Goal: Transaction & Acquisition: Purchase product/service

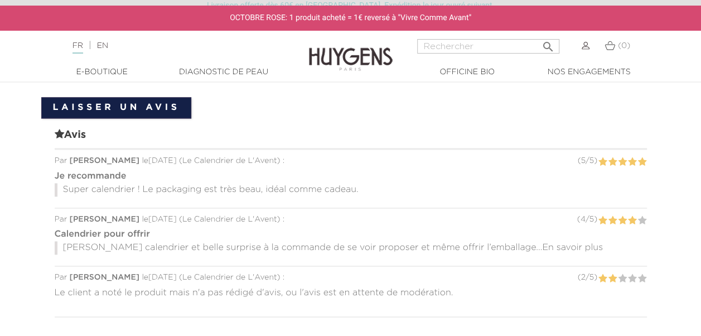
scroll to position [721, 0]
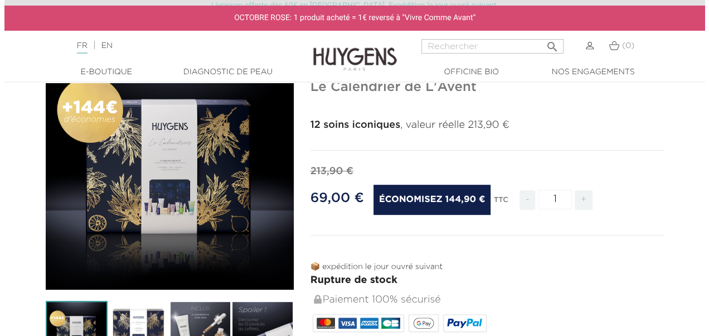
scroll to position [101, 0]
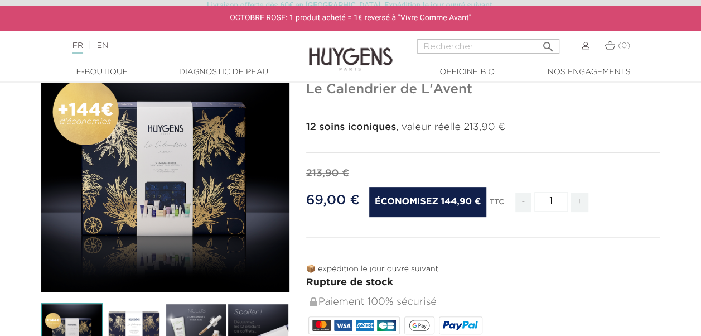
click at [186, 149] on icon "" at bounding box center [165, 168] width 56 height 56
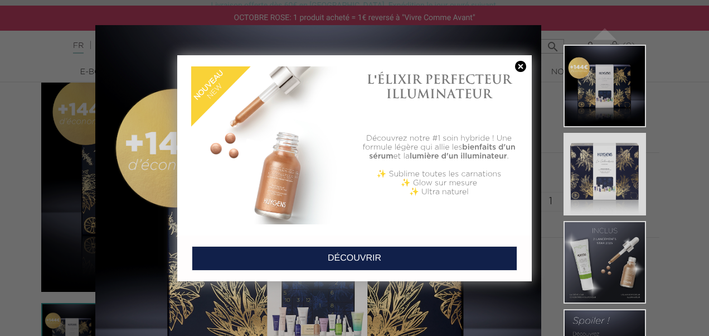
drag, startPoint x: 520, startPoint y: 65, endPoint x: 538, endPoint y: 76, distance: 20.9
click at [520, 65] on link at bounding box center [521, 67] width 16 height 12
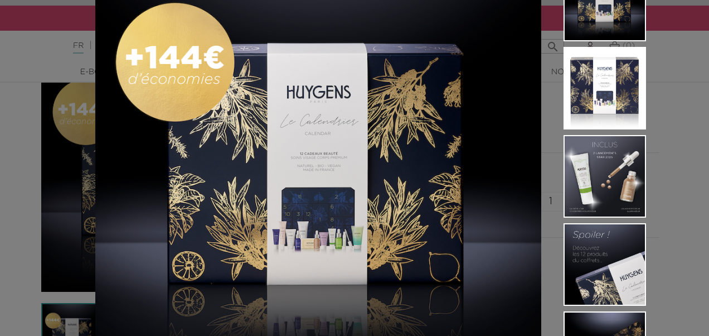
scroll to position [88, 0]
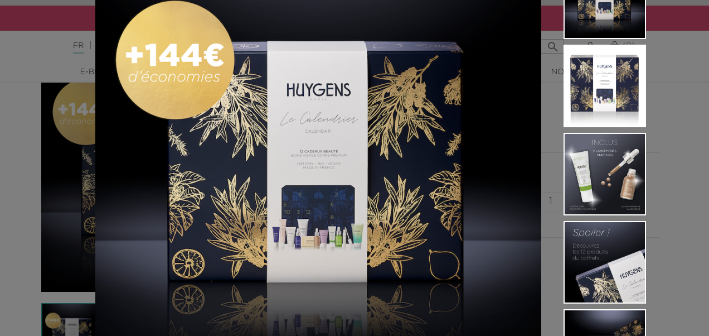
click at [584, 117] on img at bounding box center [605, 86] width 83 height 83
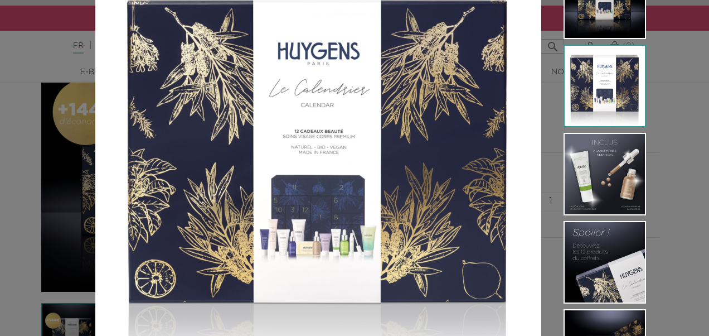
click at [587, 182] on img at bounding box center [605, 174] width 83 height 83
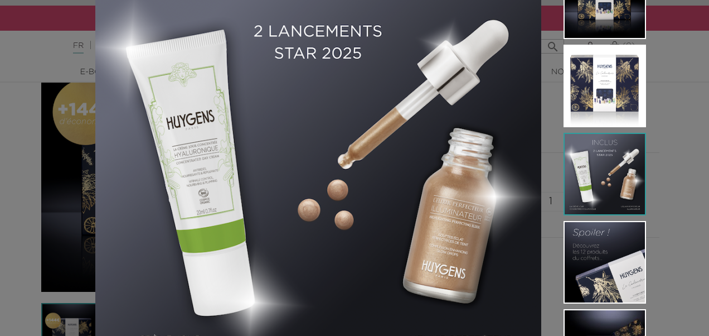
click at [599, 268] on img at bounding box center [605, 262] width 83 height 83
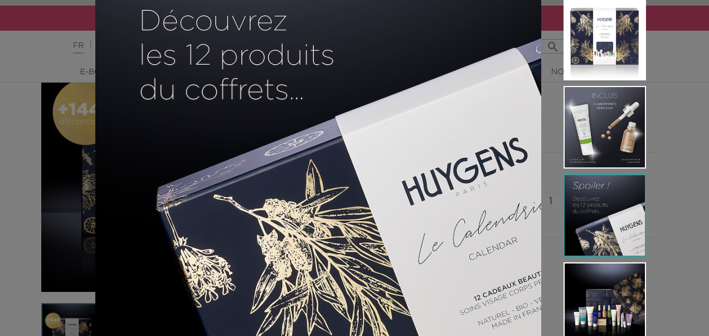
scroll to position [185, 0]
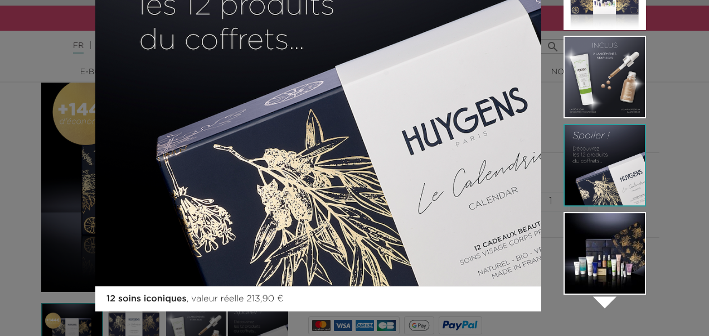
click at [618, 258] on img at bounding box center [605, 253] width 83 height 83
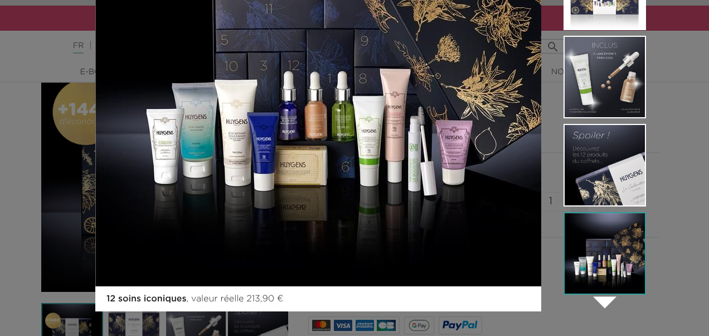
click at [608, 305] on icon "" at bounding box center [605, 301] width 56 height 56
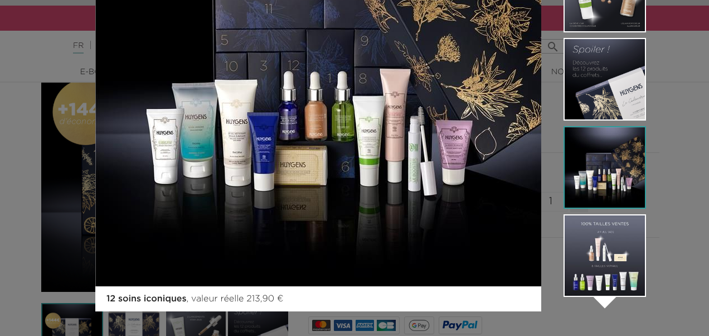
click at [600, 260] on img at bounding box center [605, 255] width 83 height 83
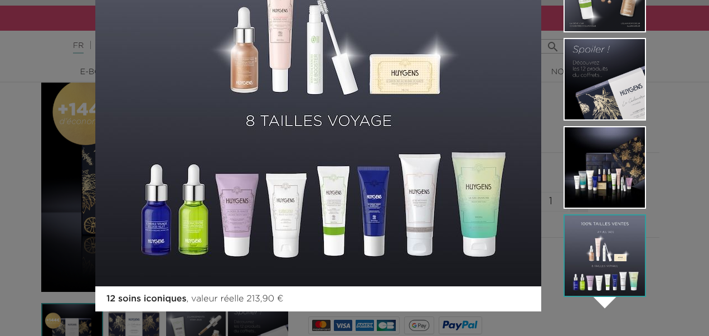
click at [604, 304] on icon "" at bounding box center [605, 301] width 56 height 56
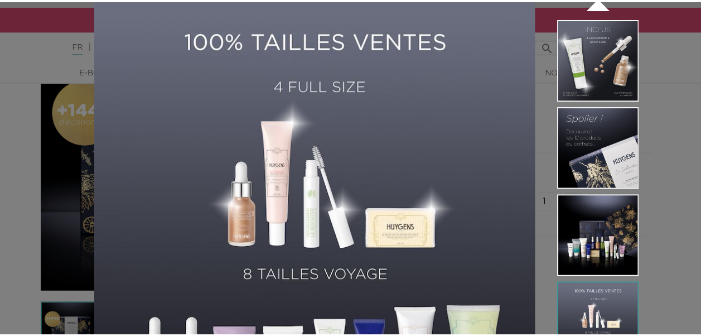
scroll to position [0, 0]
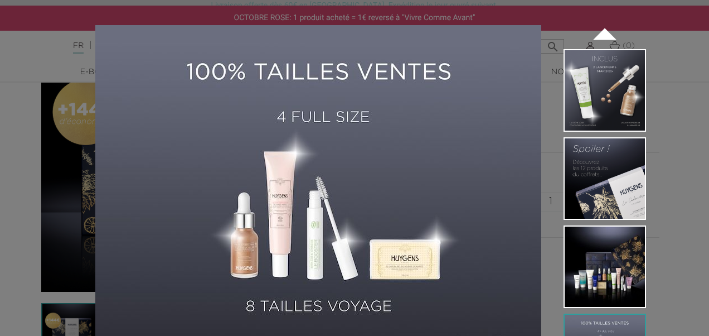
click at [673, 35] on div "12 soins iconiques , valeur réelle 213,90 €  " at bounding box center [354, 168] width 709 height 336
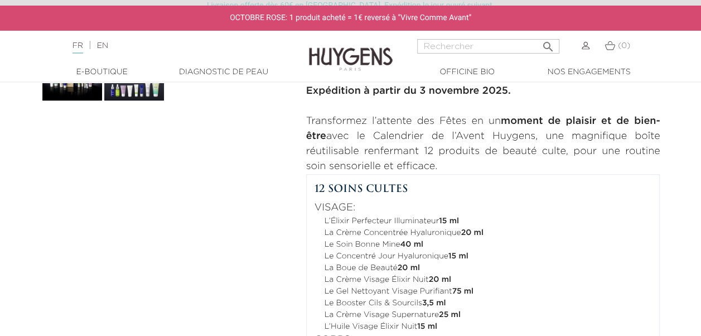
scroll to position [430, 0]
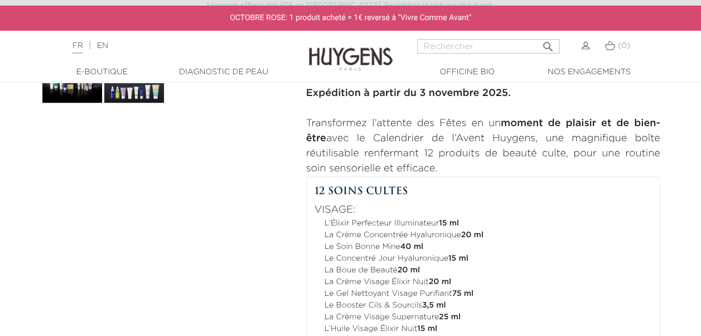
click at [700, 327] on section "-144,90 € Nouveauté " at bounding box center [350, 105] width 701 height 782
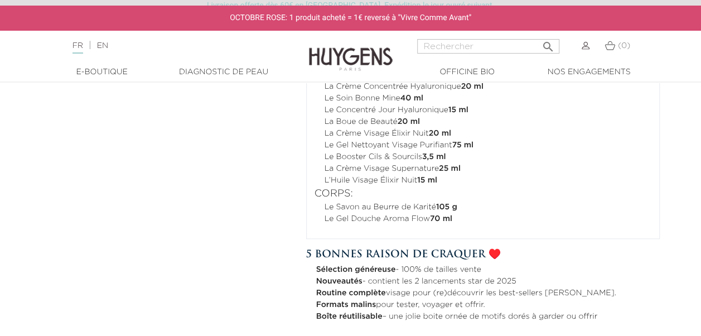
scroll to position [593, 0]
